Goal: Information Seeking & Learning: Learn about a topic

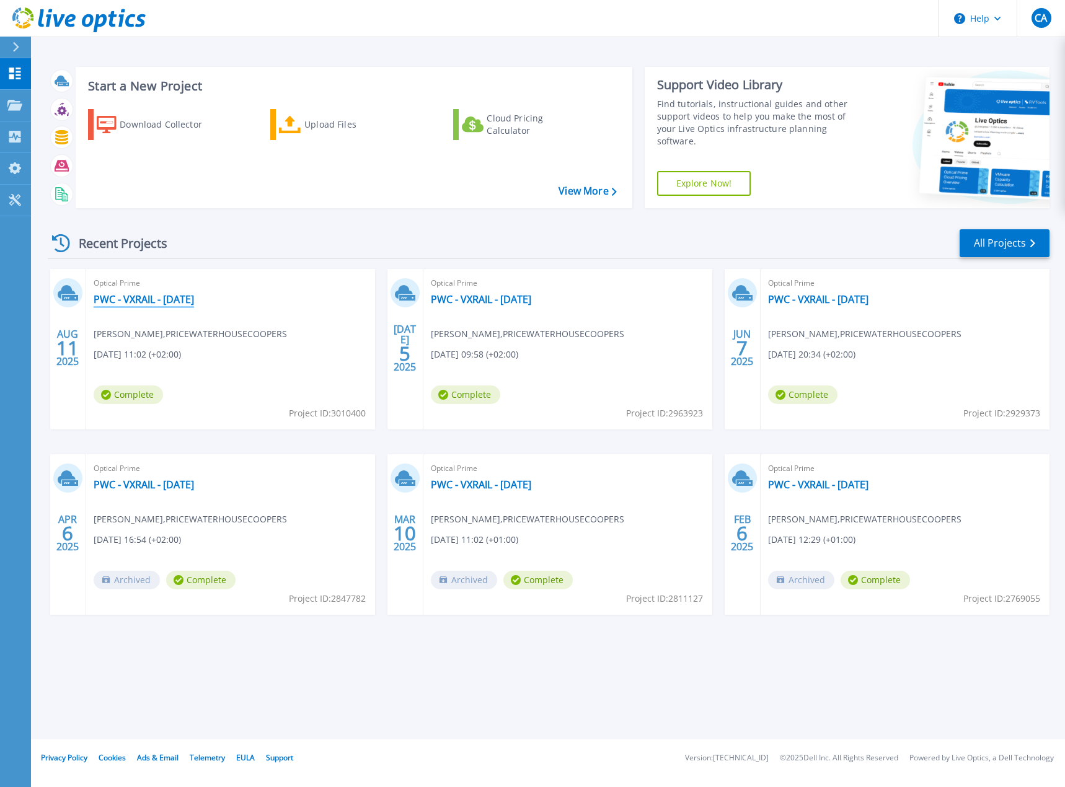
drag, startPoint x: 201, startPoint y: 298, endPoint x: 307, endPoint y: 294, distance: 106.1
click at [194, 299] on link "PWC - VXRAIL - [DATE]" at bounding box center [144, 299] width 100 height 12
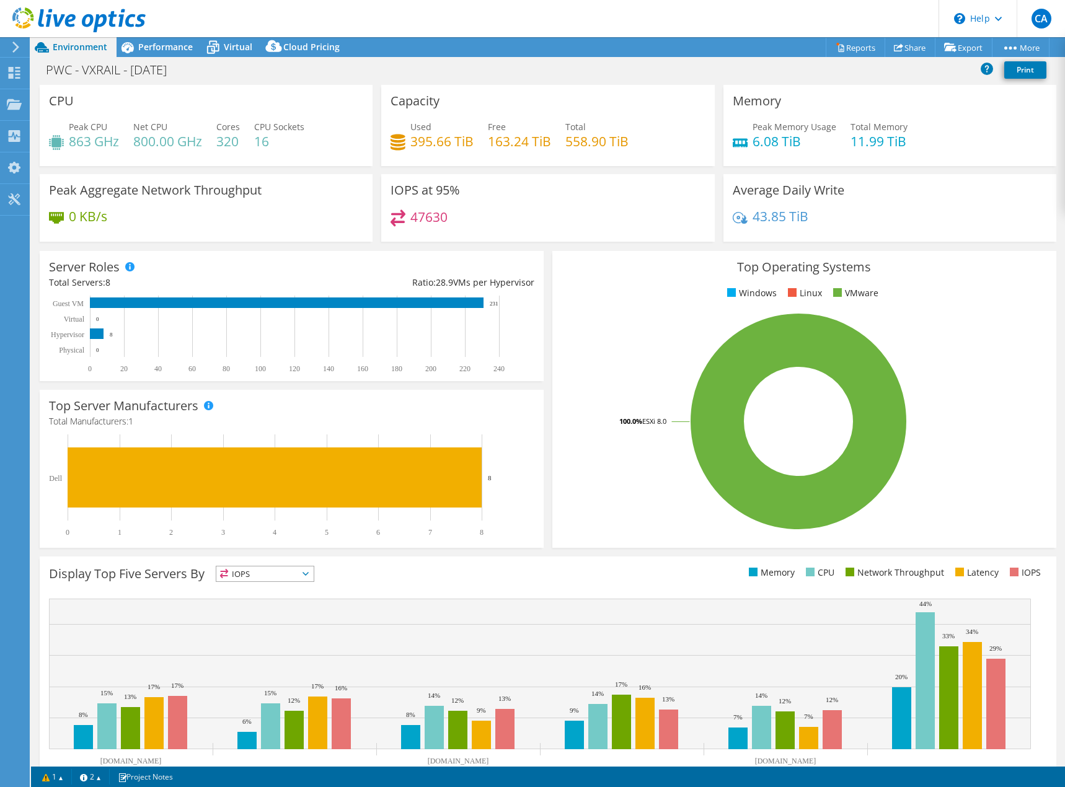
select select "USD"
click at [732, 219] on icon at bounding box center [739, 218] width 15 height 12
click at [782, 215] on h4 "43.85 TiB" at bounding box center [780, 216] width 56 height 14
click at [175, 55] on div "Performance" at bounding box center [160, 47] width 86 height 20
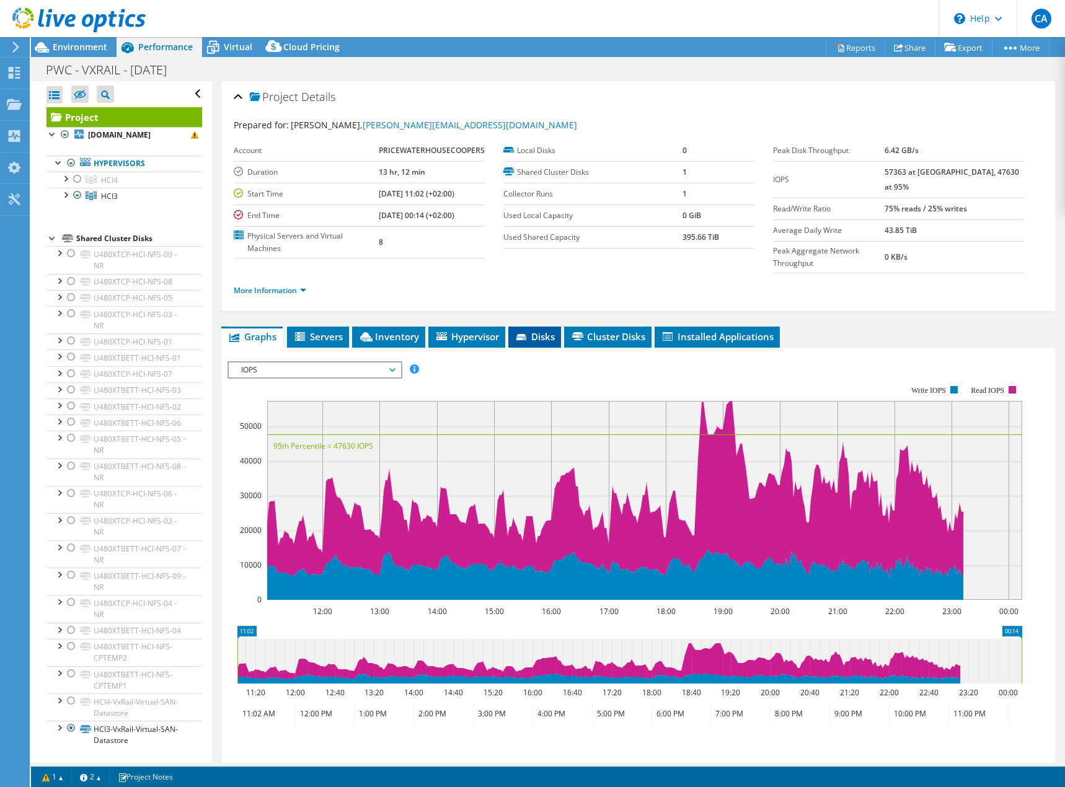
click at [533, 330] on span "Disks" at bounding box center [534, 336] width 40 height 12
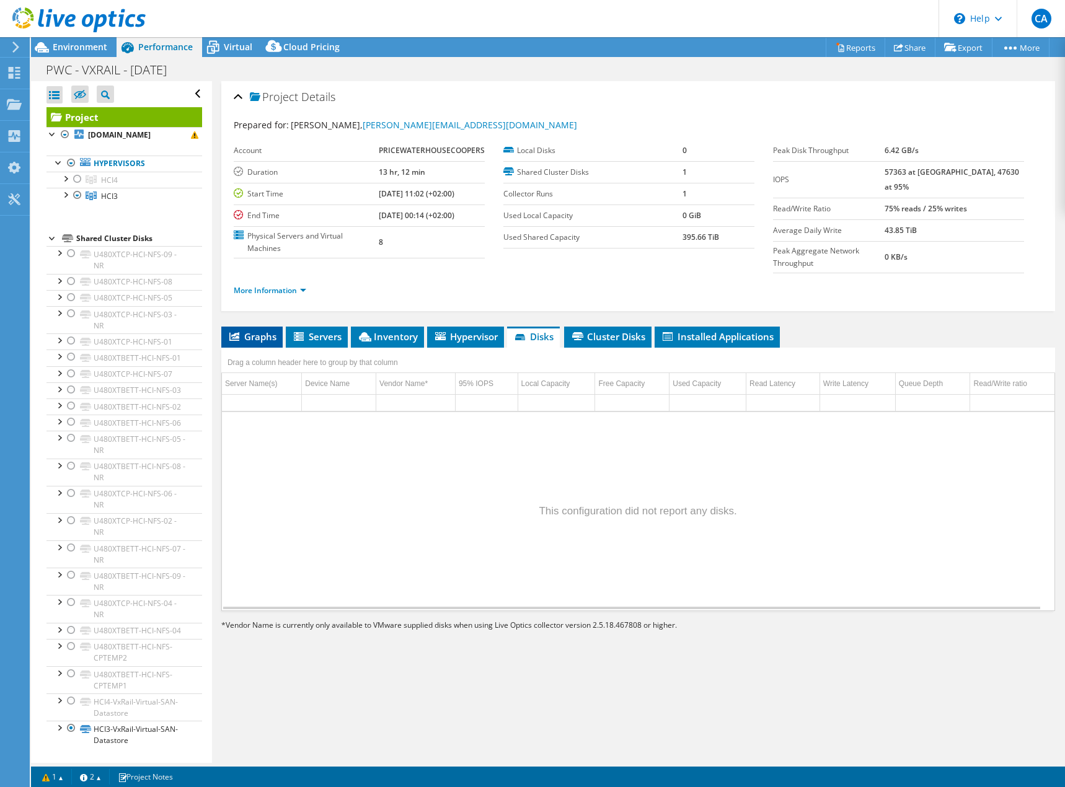
click at [248, 330] on span "Graphs" at bounding box center [251, 336] width 49 height 12
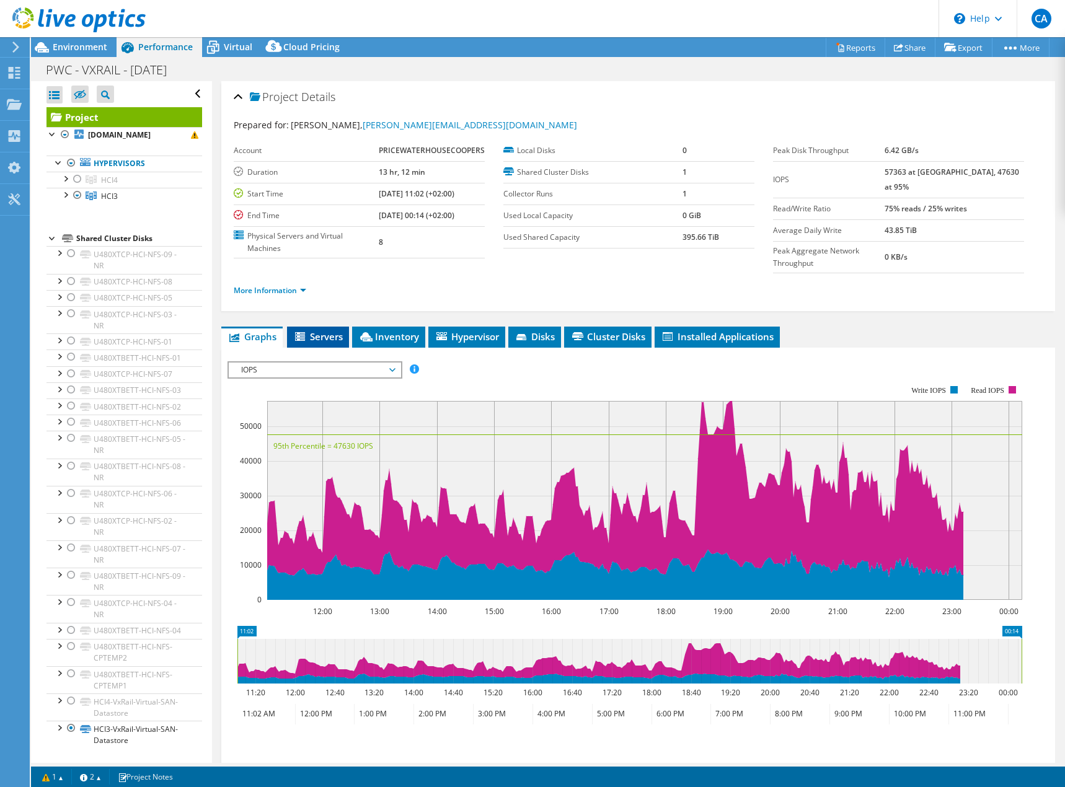
click at [333, 330] on span "Servers" at bounding box center [318, 336] width 50 height 12
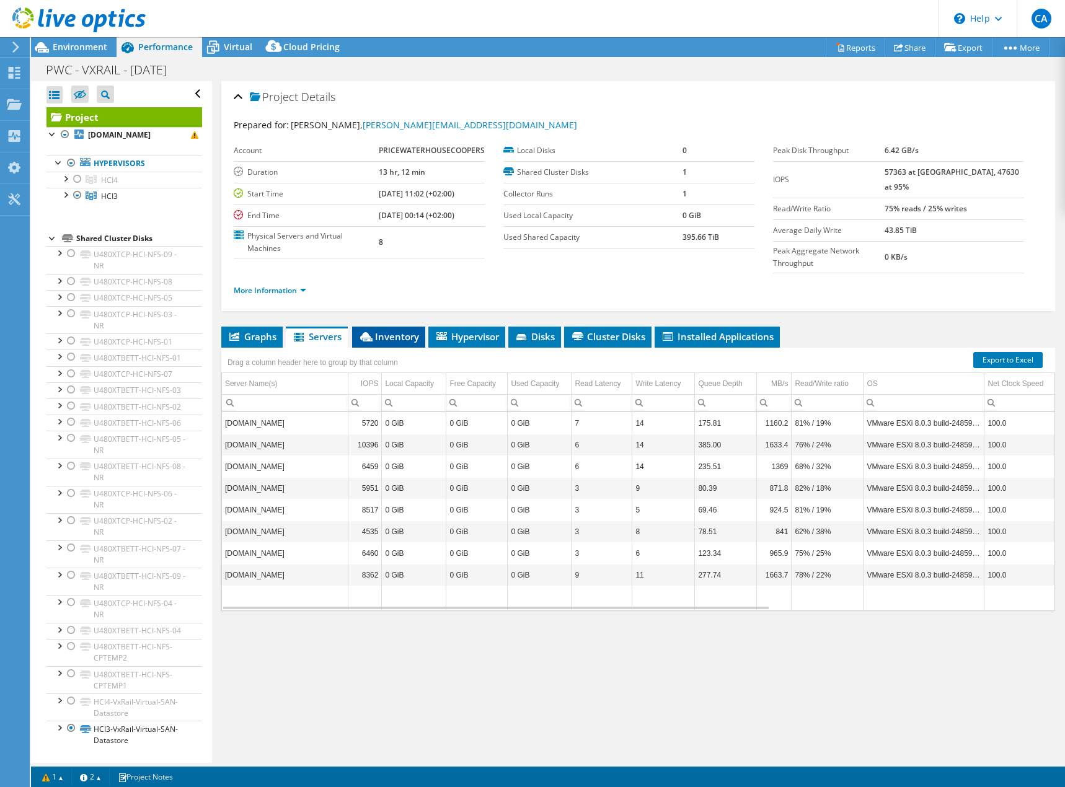
click at [371, 332] on icon at bounding box center [366, 336] width 12 height 9
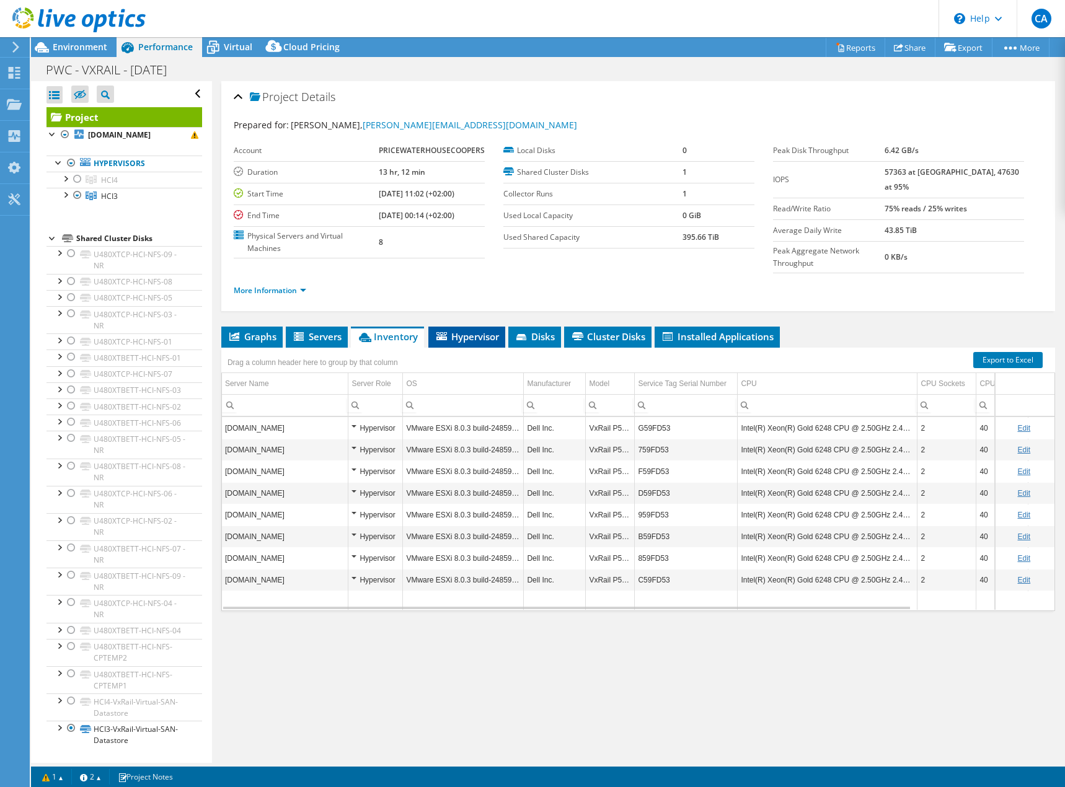
click at [464, 330] on span "Hypervisor" at bounding box center [466, 336] width 64 height 12
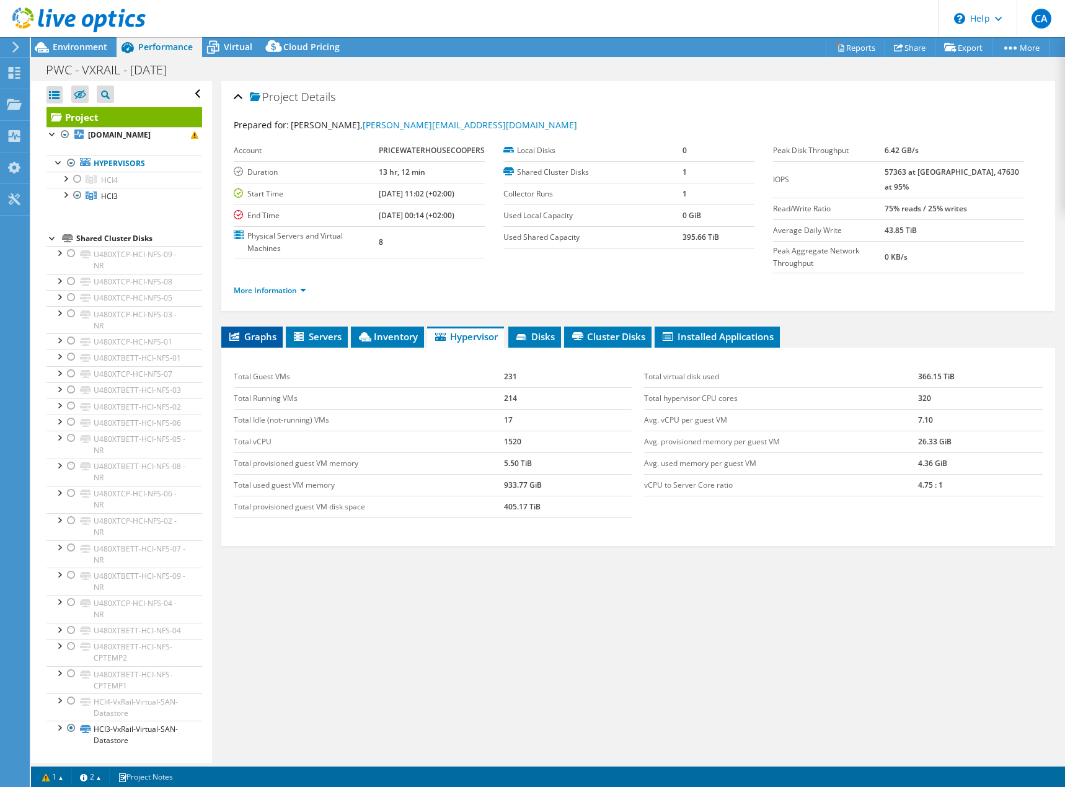
drag, startPoint x: 230, startPoint y: 324, endPoint x: 240, endPoint y: 322, distance: 10.7
click at [234, 332] on icon at bounding box center [234, 336] width 10 height 9
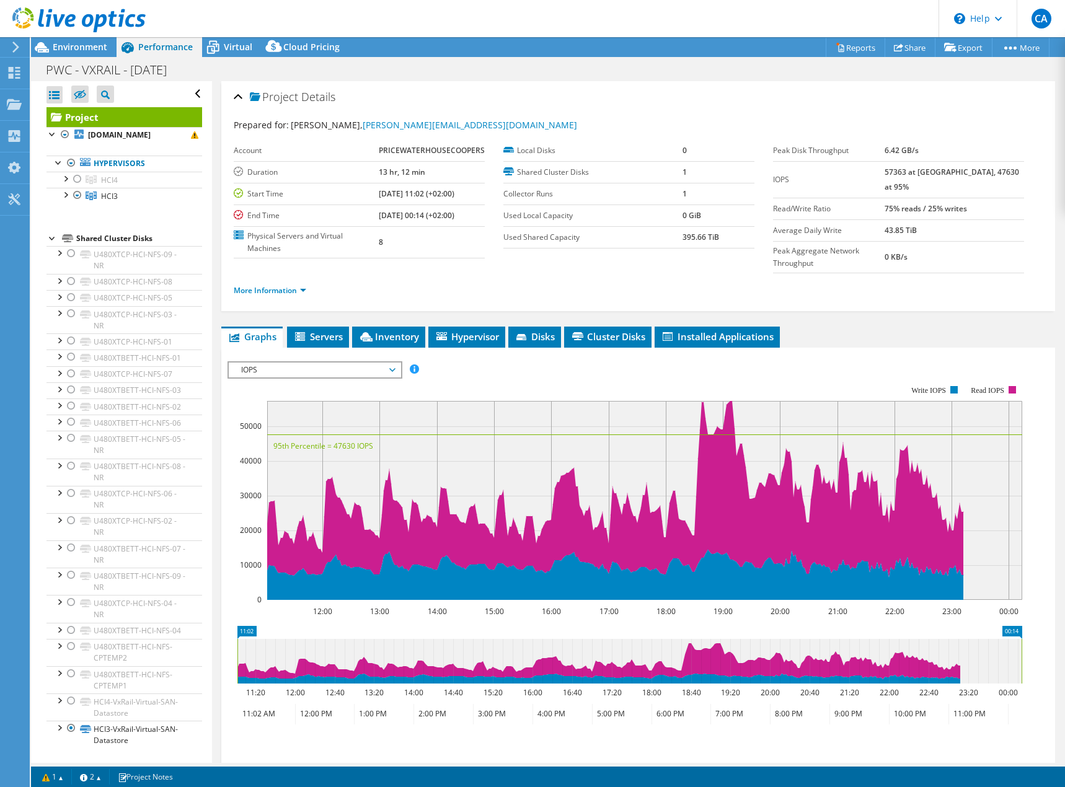
click at [392, 363] on span "IOPS" at bounding box center [314, 370] width 159 height 15
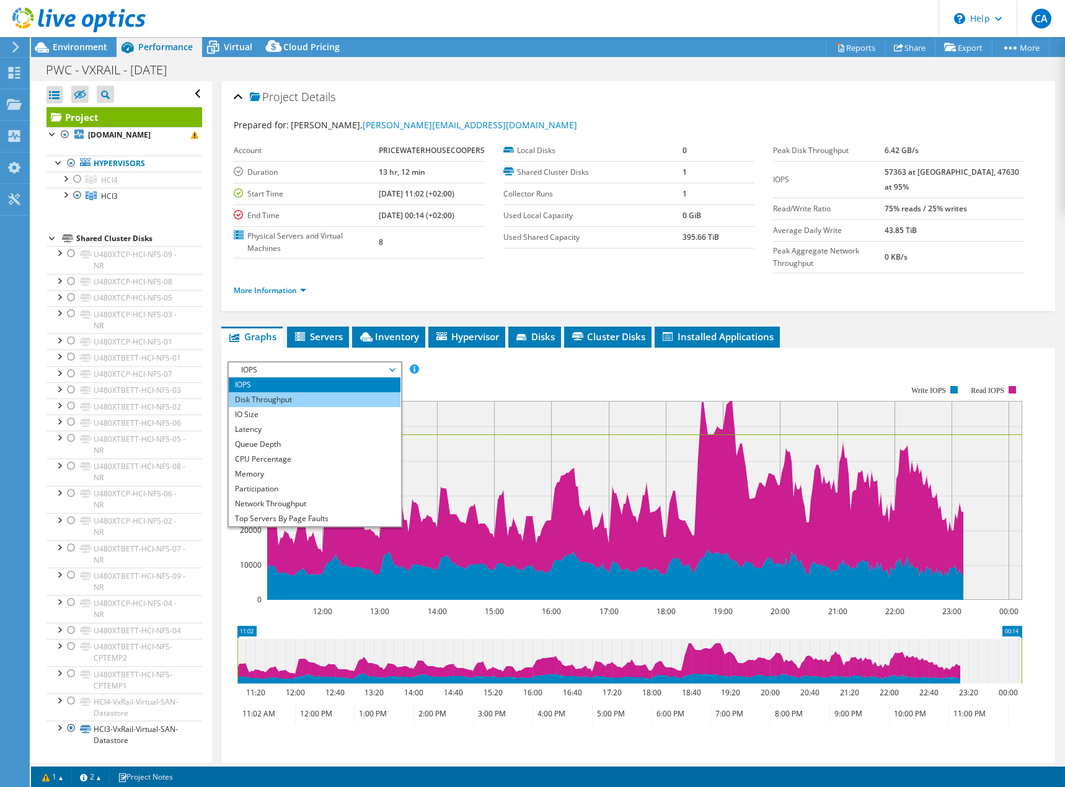
click at [316, 392] on li "Disk Throughput" at bounding box center [315, 399] width 172 height 15
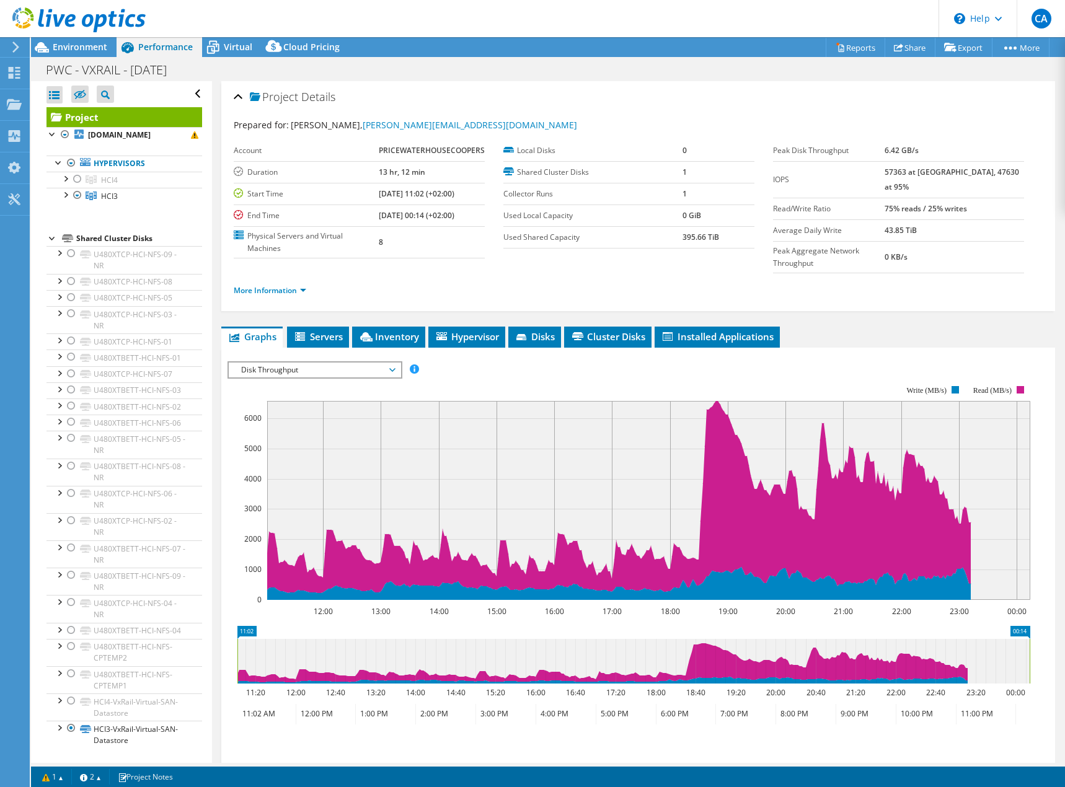
click at [395, 363] on span "Disk Throughput" at bounding box center [315, 370] width 172 height 15
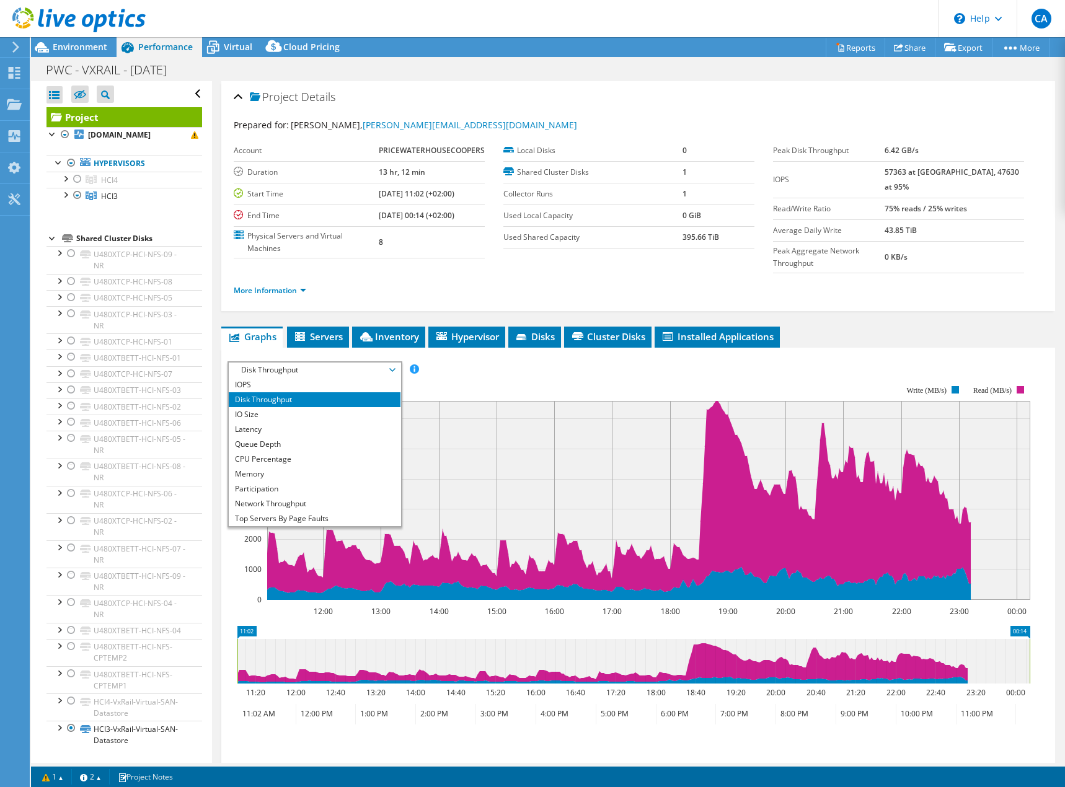
click at [451, 374] on rect at bounding box center [628, 493] width 803 height 248
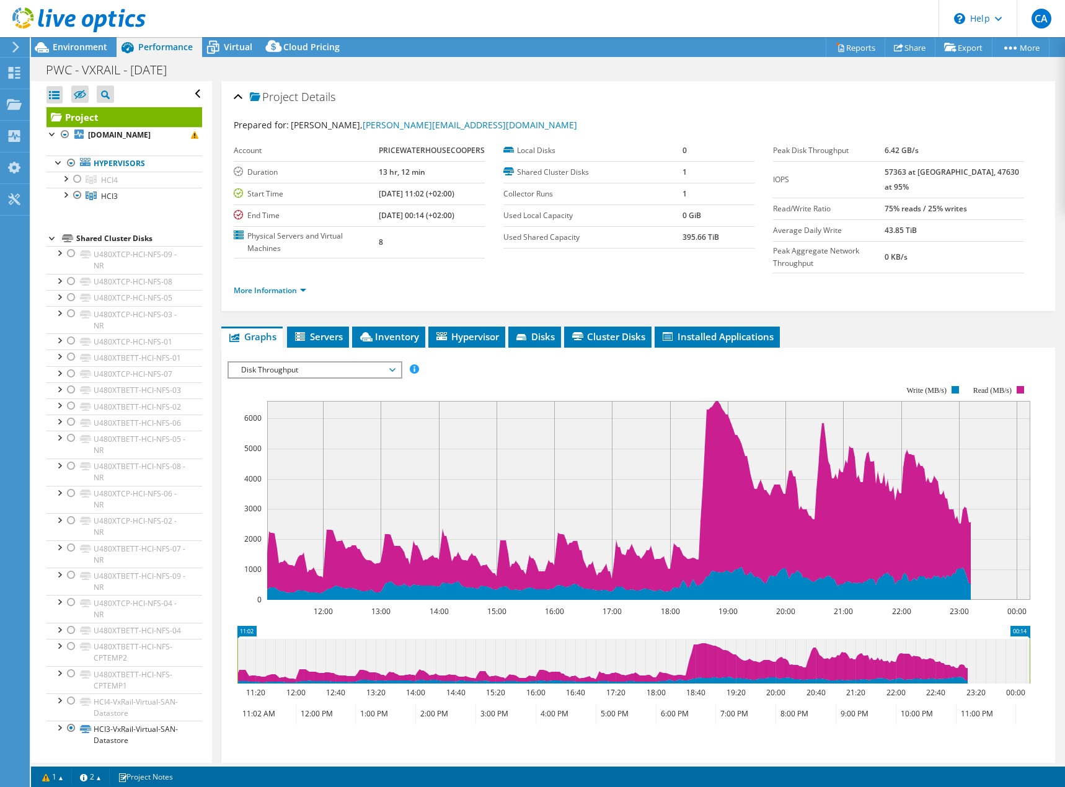
click at [395, 368] on icon at bounding box center [392, 370] width 6 height 4
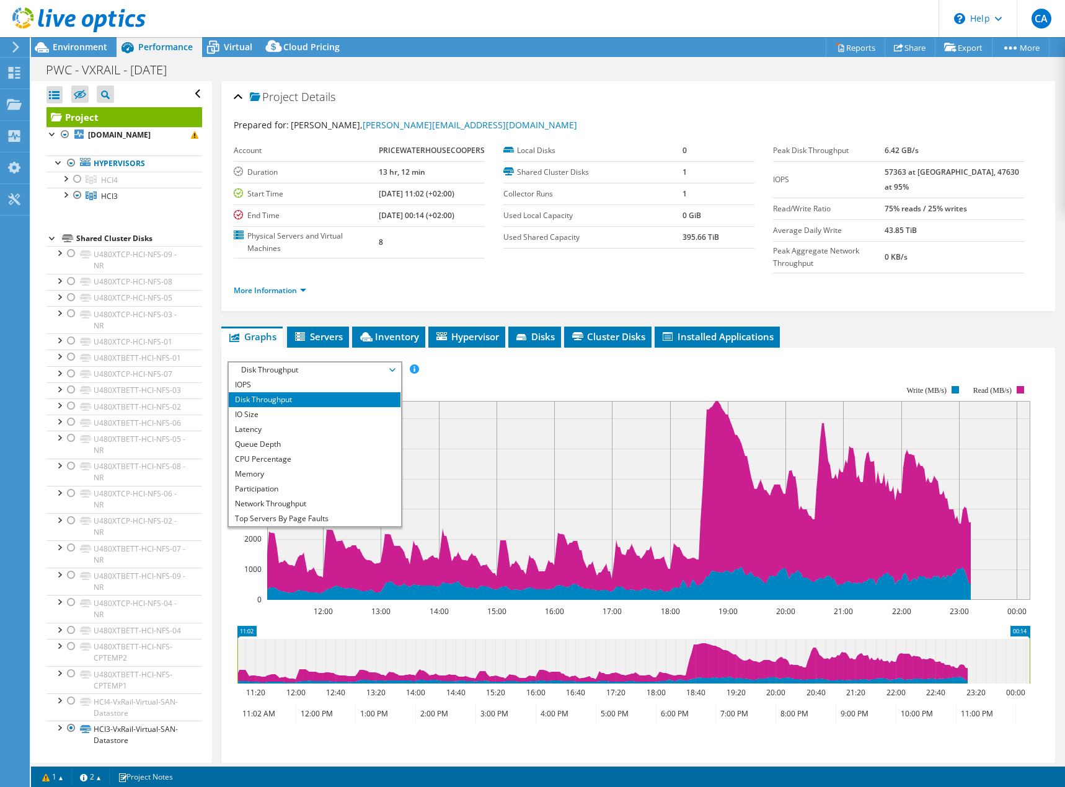
click at [521, 369] on rect at bounding box center [628, 493] width 803 height 248
